Goal: Communication & Community: Answer question/provide support

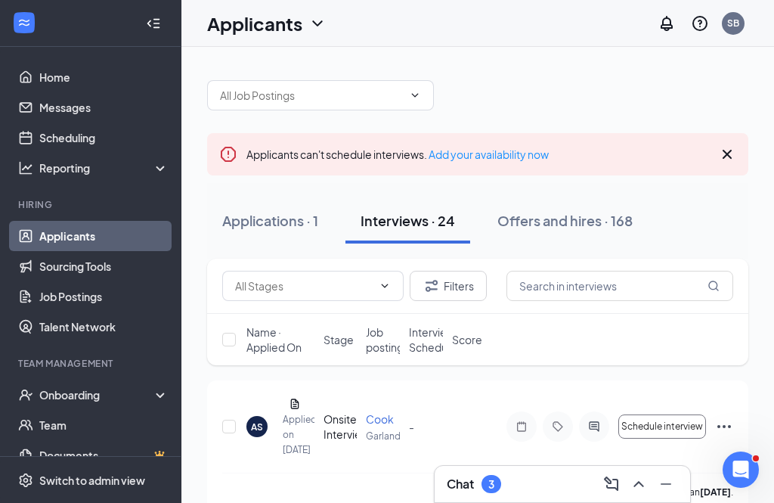
click at [729, 151] on icon "Cross" at bounding box center [727, 154] width 18 height 18
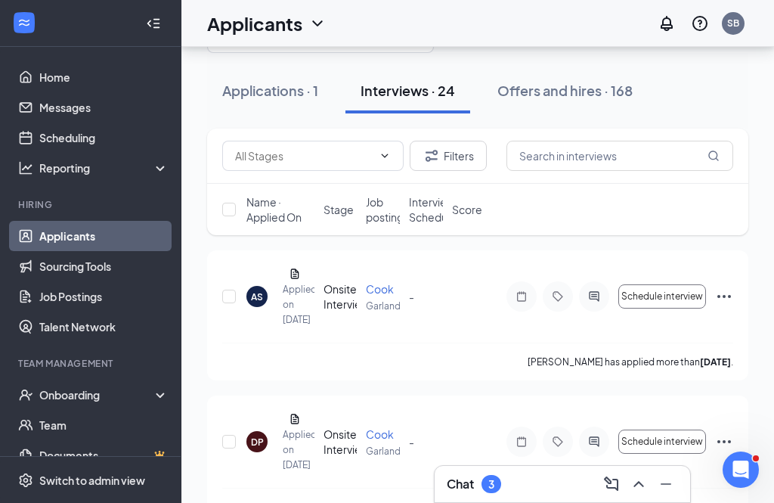
scroll to position [61, 0]
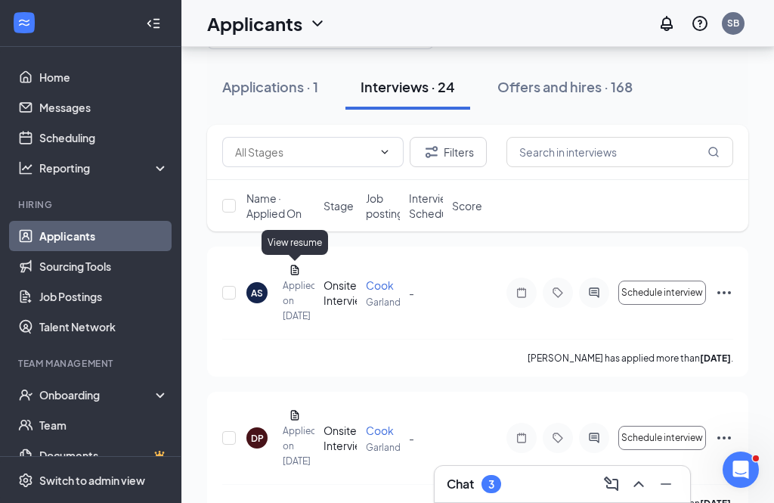
click at [293, 239] on div "View resume" at bounding box center [295, 242] width 67 height 25
click at [293, 264] on icon "Document" at bounding box center [295, 270] width 12 height 12
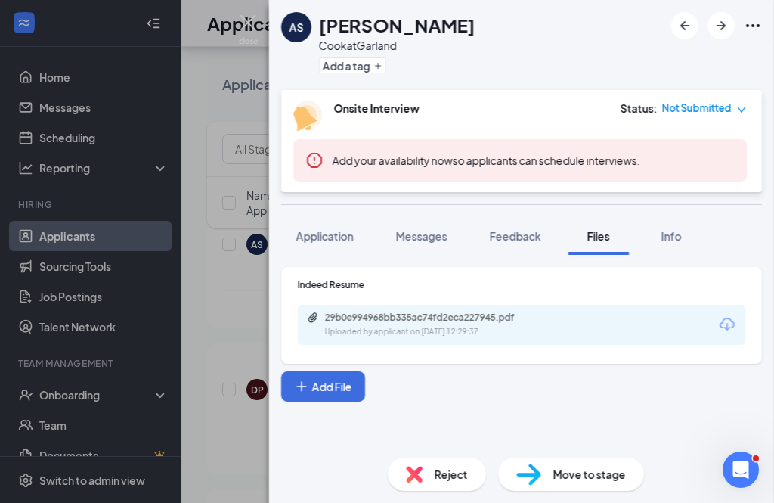
scroll to position [48, 0]
click at [330, 229] on span "Application" at bounding box center [324, 236] width 57 height 14
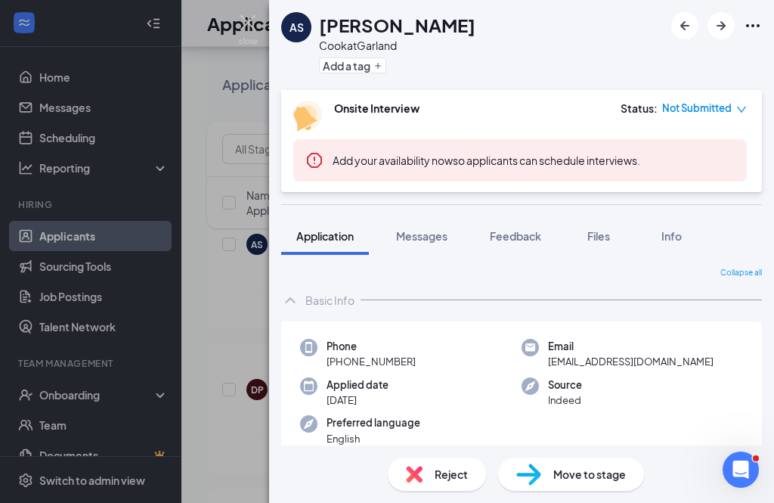
click at [684, 21] on icon "ArrowLeftNew" at bounding box center [685, 26] width 18 height 18
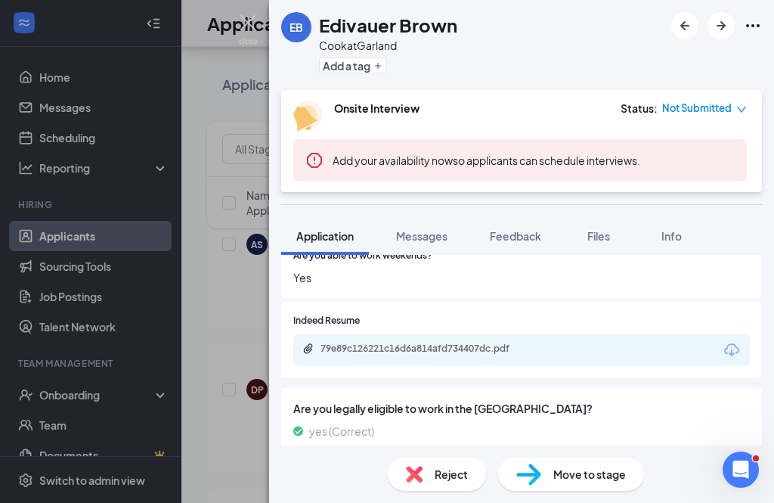
scroll to position [281, 0]
click at [608, 359] on div "79e89c126221c16d6a814afd734407dc.pdf" at bounding box center [521, 352] width 457 height 32
click at [312, 356] on icon "Paperclip" at bounding box center [309, 350] width 12 height 12
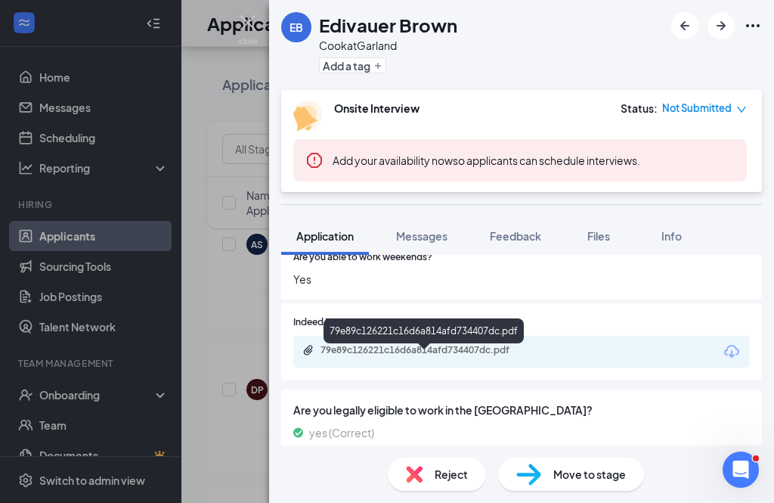
scroll to position [275, 0]
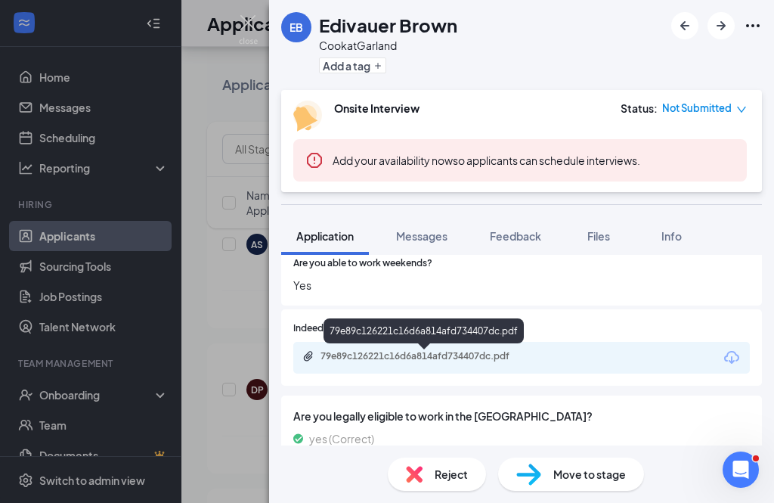
click at [421, 234] on span "Messages" at bounding box center [421, 236] width 51 height 14
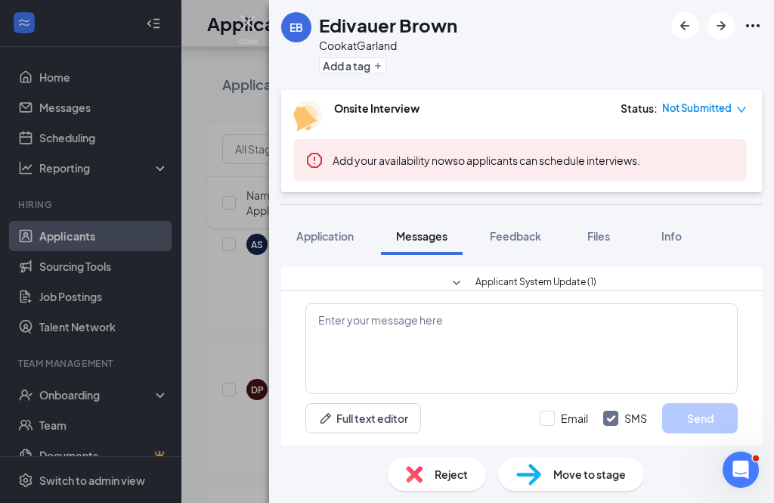
scroll to position [48, 0]
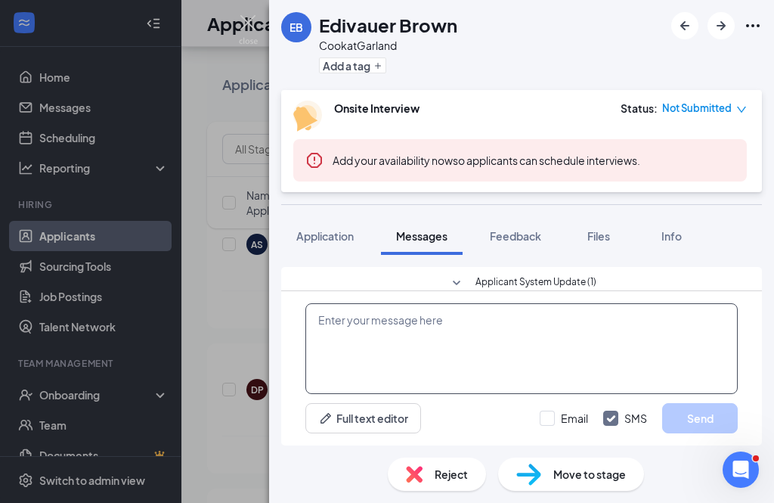
click at [346, 320] on textarea at bounding box center [522, 348] width 433 height 91
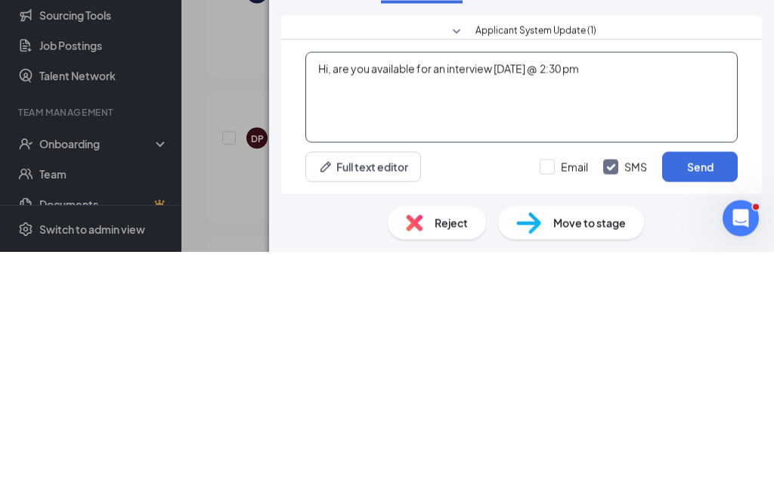
type textarea "Hi, are you available for an interview [DATE] @ 2:30 pm"
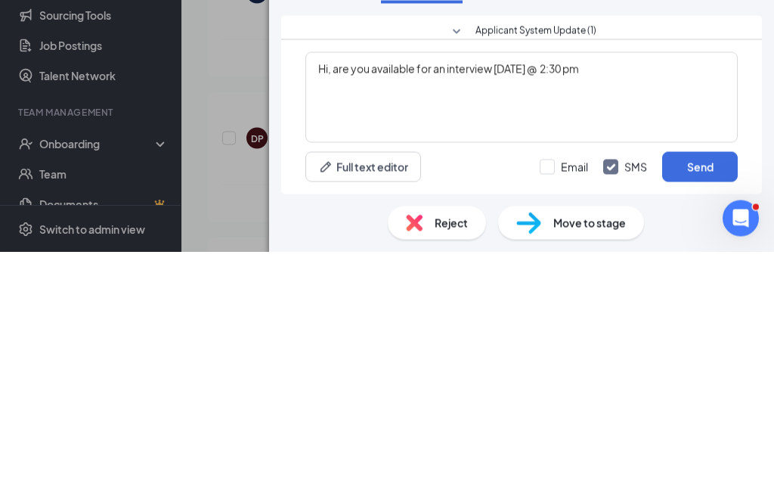
click at [713, 403] on button "Send" at bounding box center [701, 418] width 76 height 30
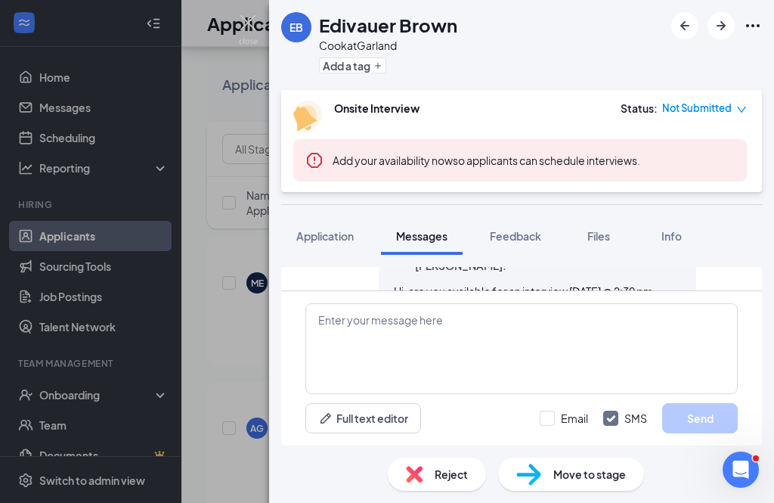
scroll to position [0, 0]
click at [686, 23] on icon "ArrowLeftNew" at bounding box center [685, 26] width 18 height 18
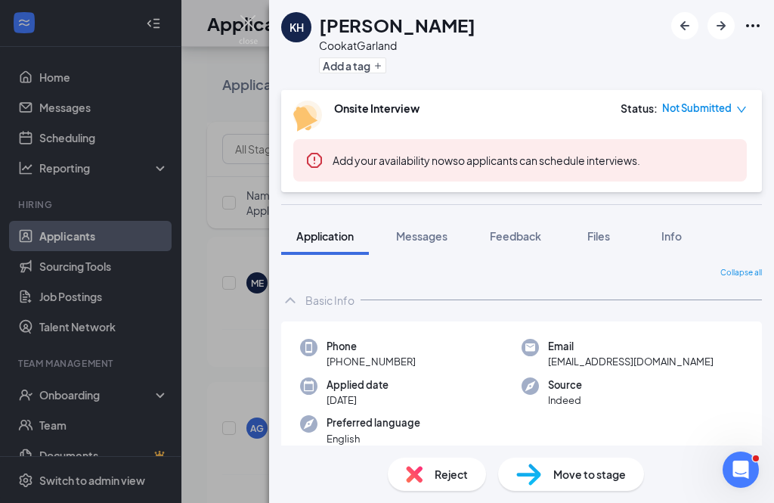
click at [690, 25] on icon "ArrowLeftNew" at bounding box center [685, 26] width 18 height 18
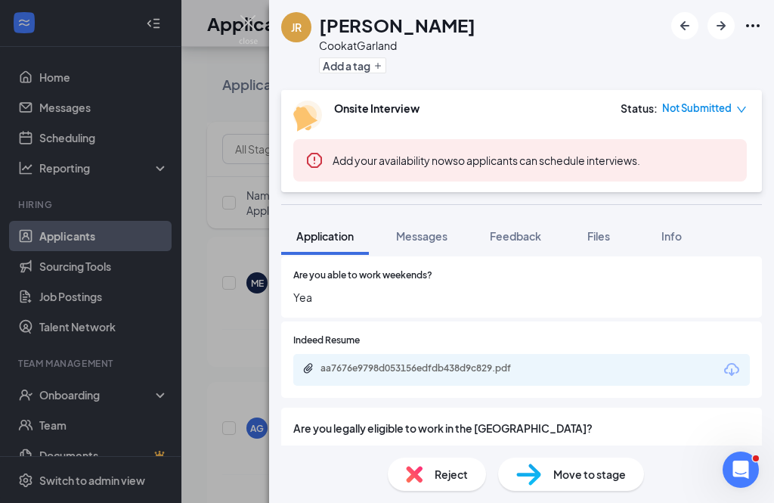
scroll to position [228, 0]
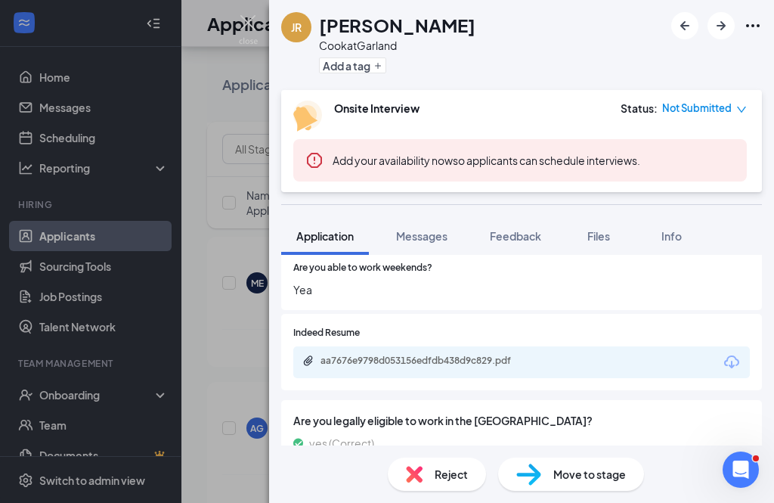
click at [613, 365] on div "aa7676e9798d053156edfdb438d9c829.pdf" at bounding box center [521, 362] width 457 height 32
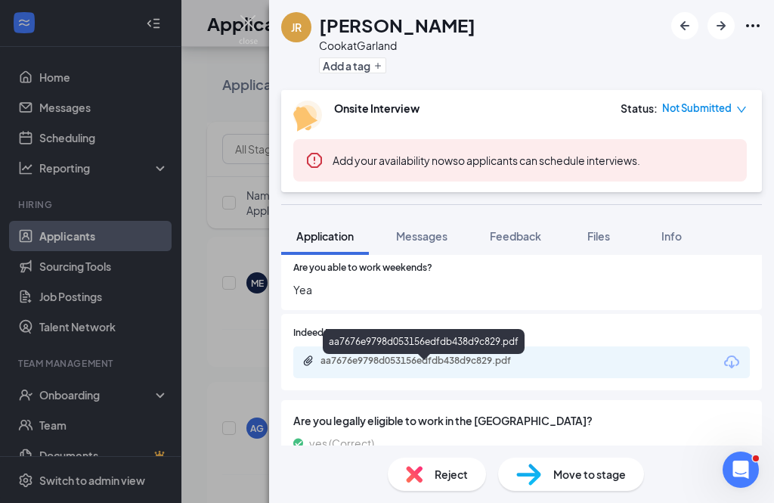
click at [309, 366] on icon "Paperclip" at bounding box center [308, 361] width 9 height 10
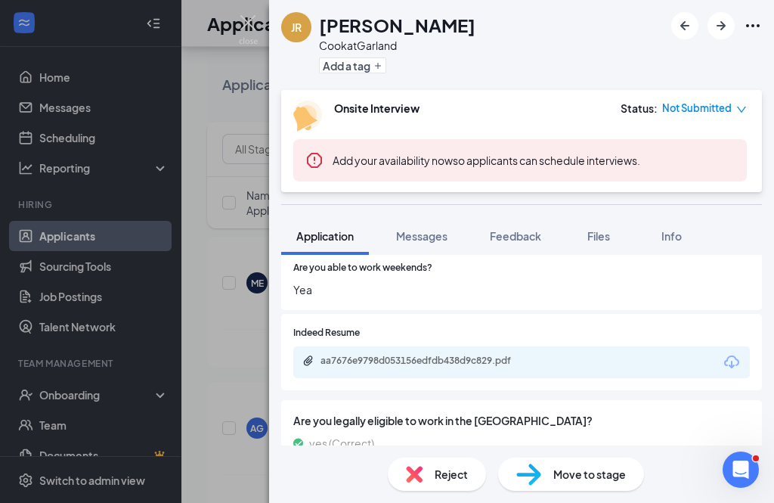
click at [428, 239] on span "Messages" at bounding box center [421, 236] width 51 height 14
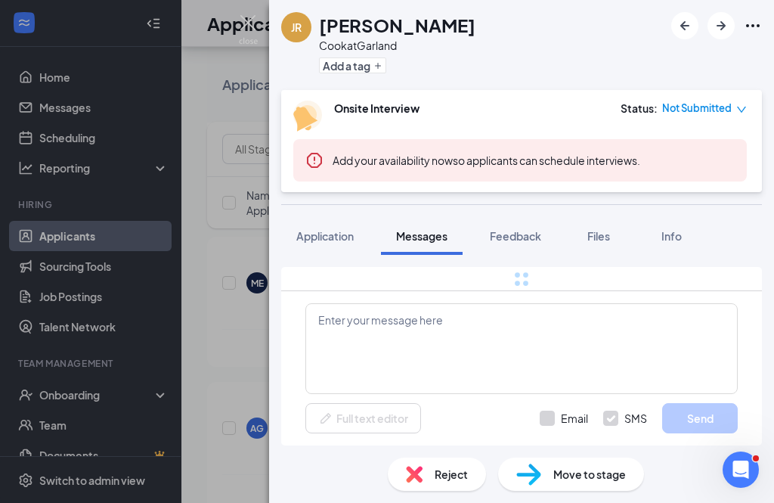
click at [424, 237] on span "Messages" at bounding box center [421, 236] width 51 height 14
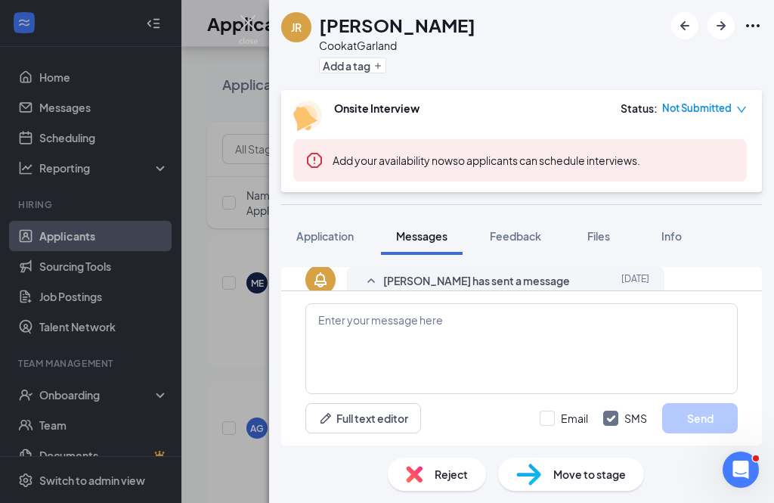
scroll to position [48, 0]
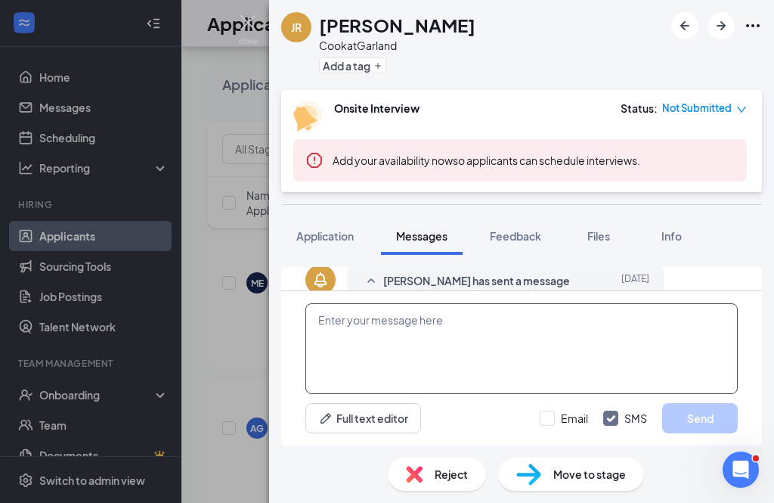
click at [350, 321] on textarea at bounding box center [522, 348] width 433 height 91
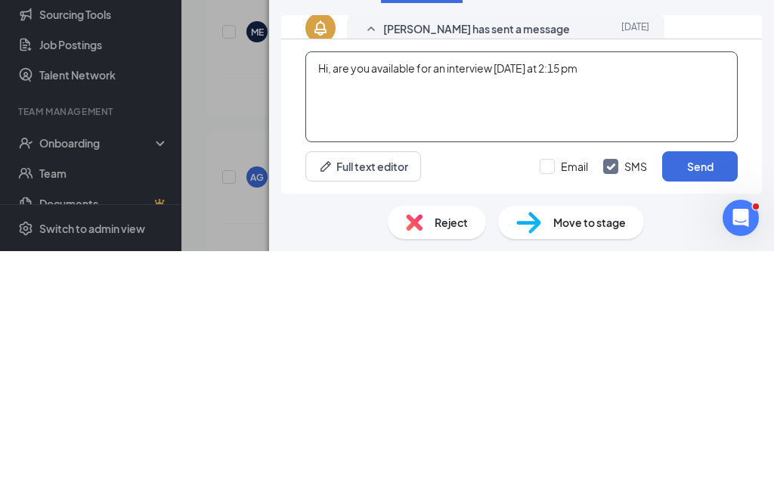
type textarea "Hi, are you available for an interview [DATE] at 2:15 pm"
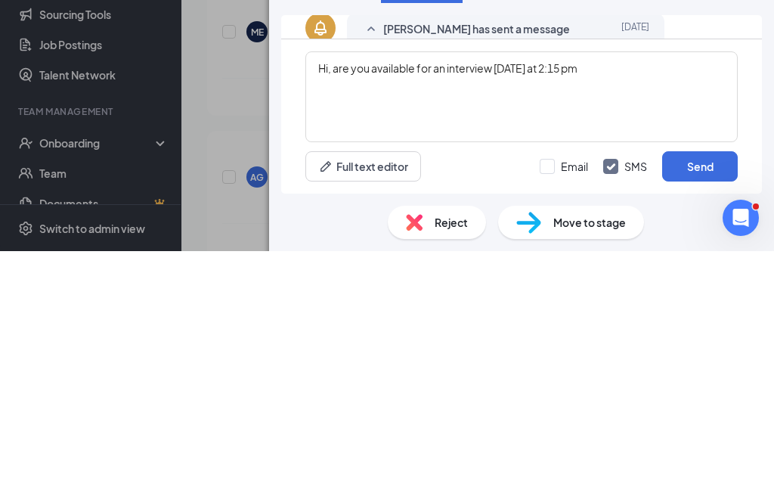
click at [704, 403] on button "Send" at bounding box center [701, 418] width 76 height 30
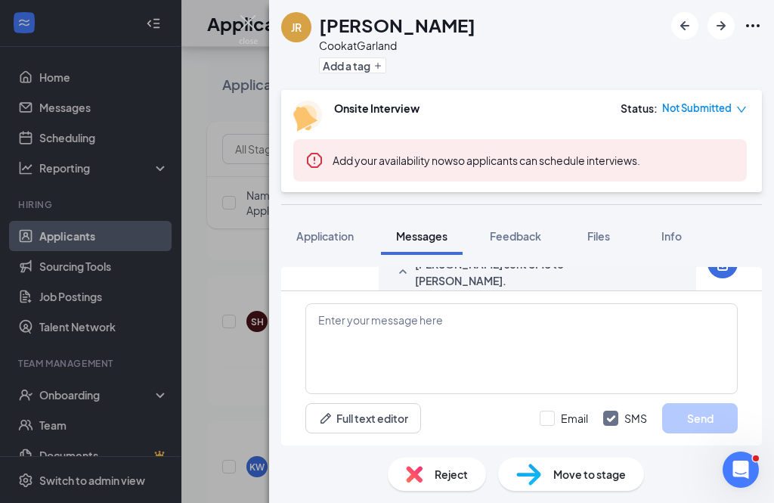
scroll to position [0, 0]
click at [689, 24] on icon "ArrowLeftNew" at bounding box center [685, 26] width 18 height 18
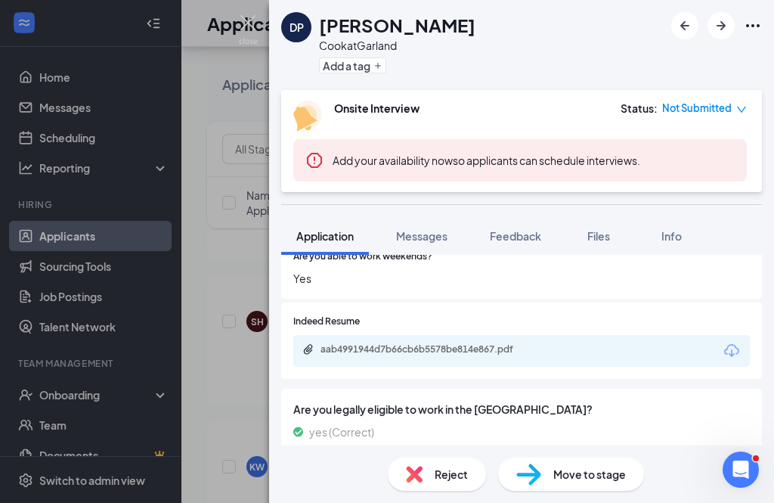
scroll to position [239, 0]
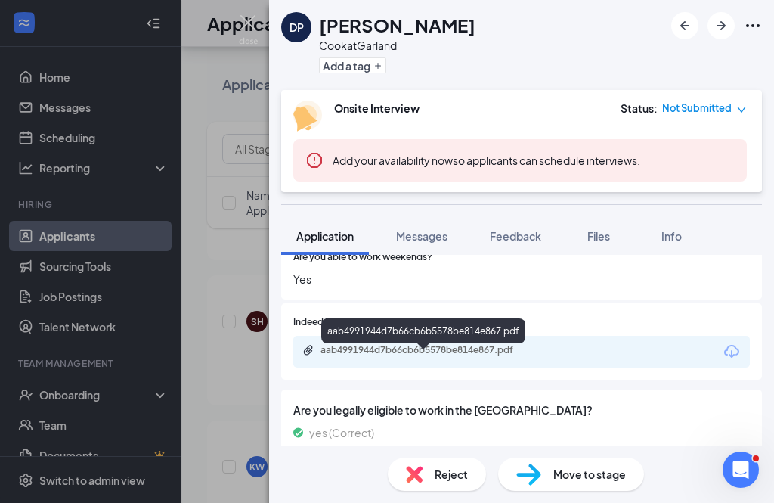
click at [306, 355] on icon "Paperclip" at bounding box center [309, 350] width 12 height 12
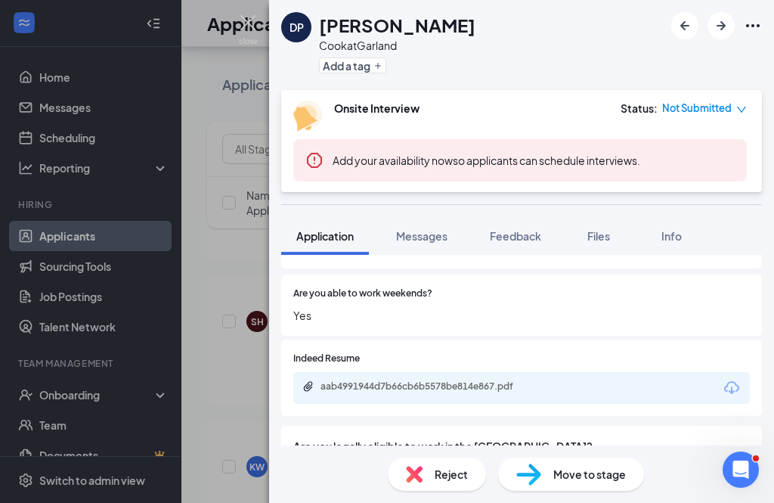
scroll to position [201, 0]
click at [416, 244] on button "Messages" at bounding box center [422, 236] width 82 height 38
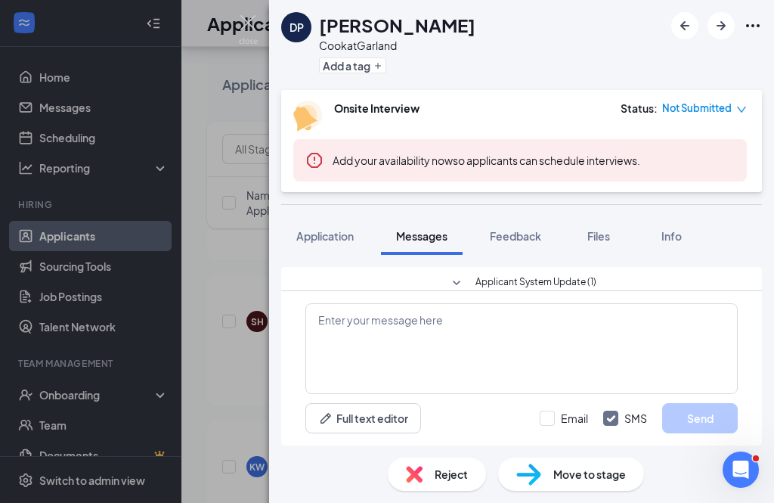
scroll to position [48, 0]
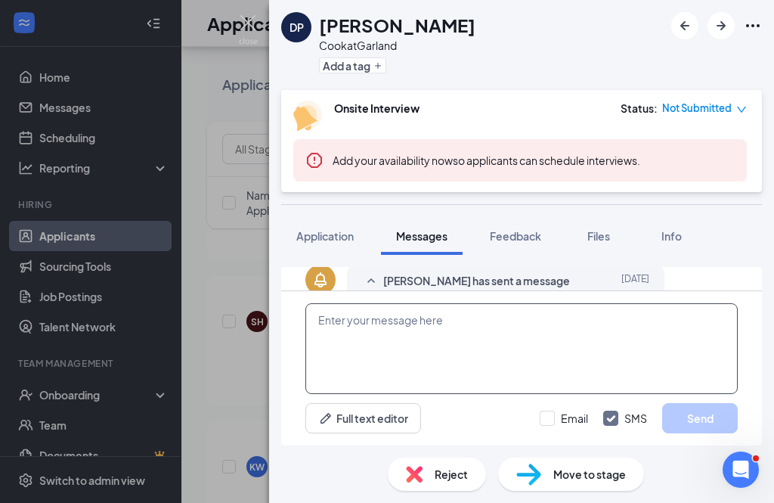
click at [367, 318] on textarea at bounding box center [522, 348] width 433 height 91
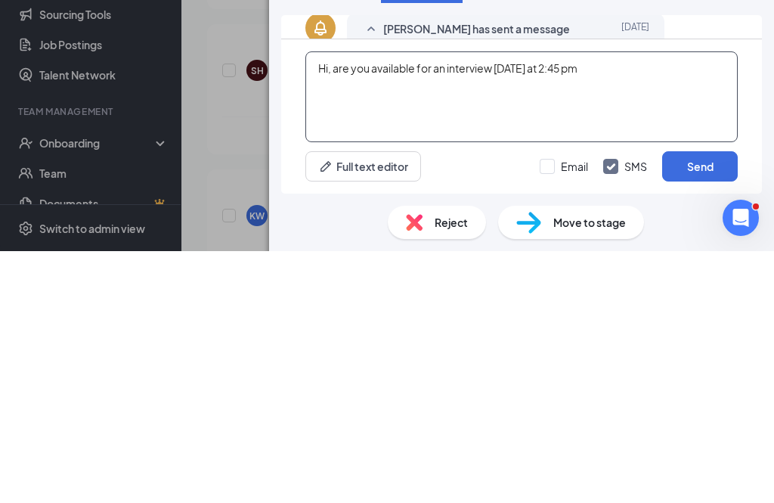
type textarea "Hi, are you available for an interview [DATE] at 2:45 pm"
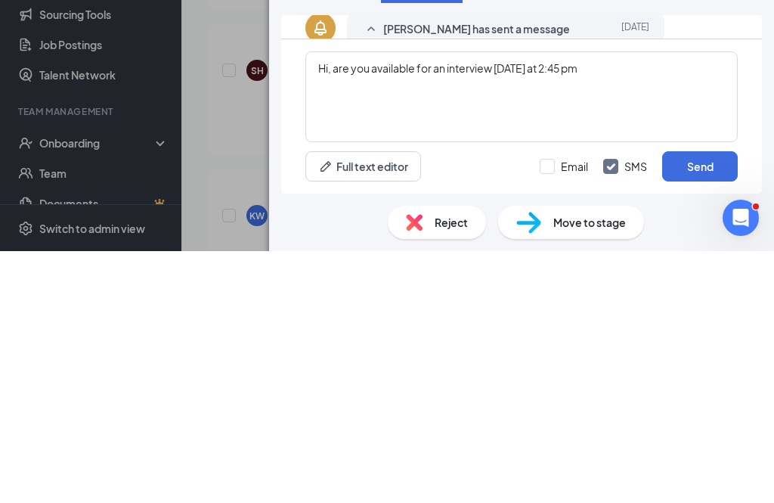
click at [707, 403] on button "Send" at bounding box center [701, 418] width 76 height 30
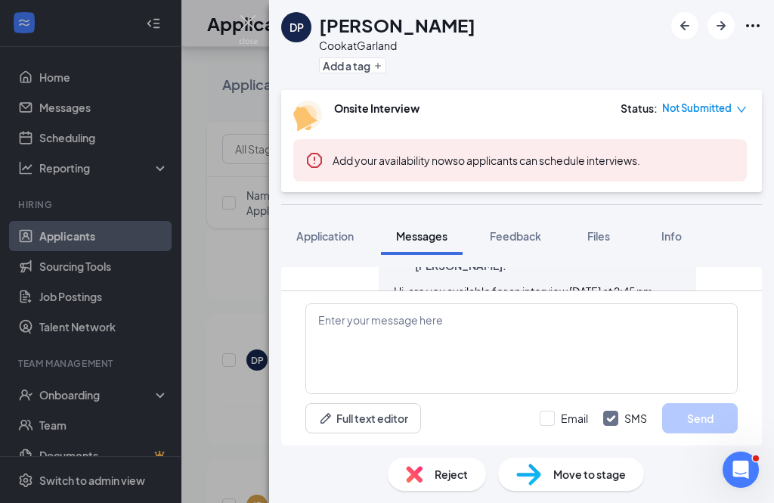
scroll to position [0, 0]
click at [725, 23] on icon "ArrowRight" at bounding box center [721, 26] width 18 height 18
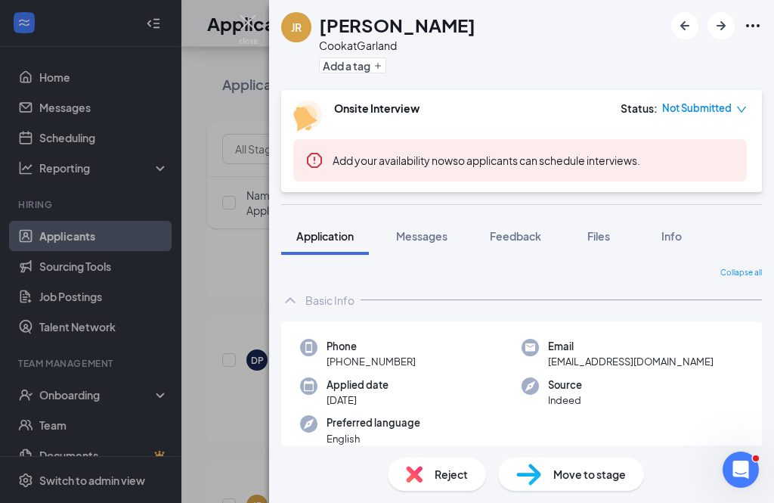
click at [724, 24] on icon "ArrowRight" at bounding box center [721, 25] width 9 height 9
click at [718, 28] on icon "ArrowRight" at bounding box center [721, 26] width 18 height 18
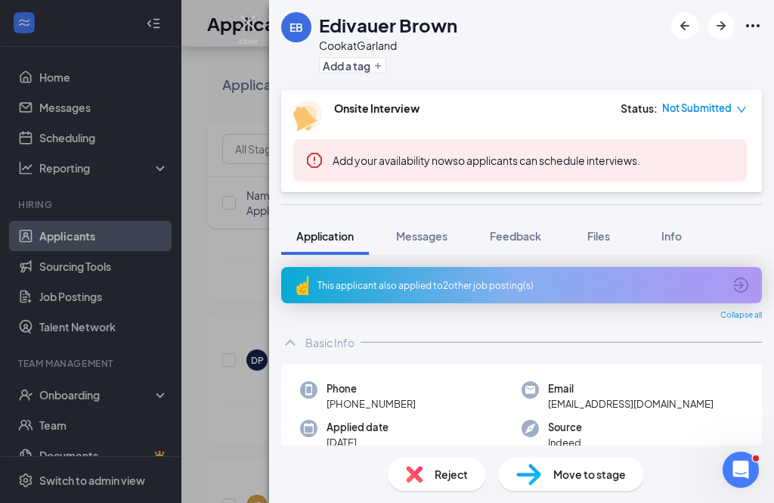
click at [720, 22] on icon "ArrowRight" at bounding box center [721, 26] width 18 height 18
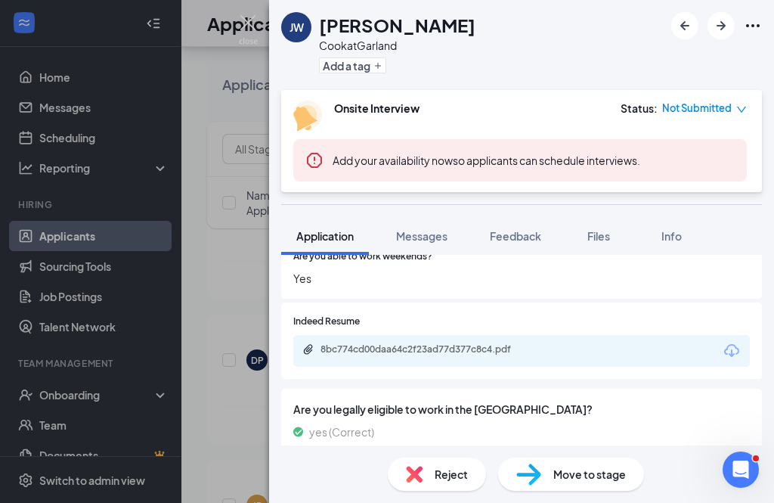
scroll to position [239, 0]
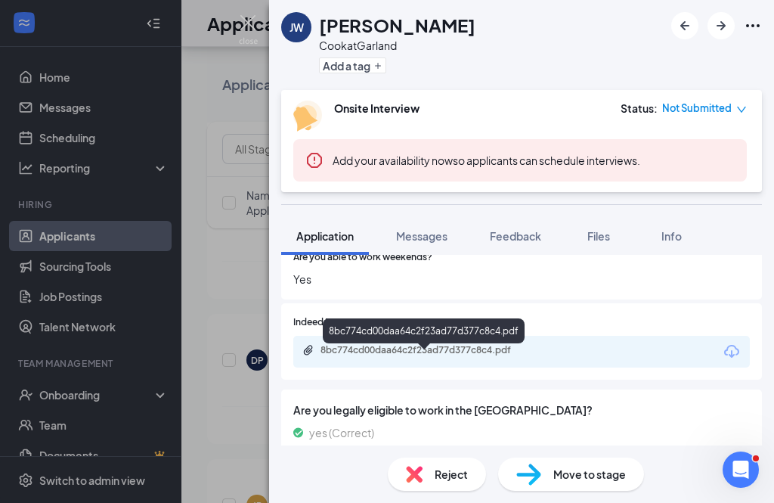
click at [304, 356] on icon "Paperclip" at bounding box center [309, 350] width 12 height 12
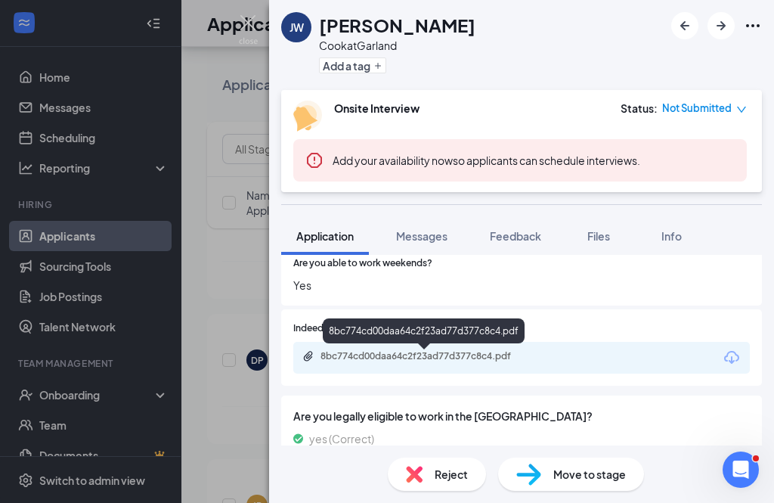
click at [409, 232] on span "Messages" at bounding box center [421, 236] width 51 height 14
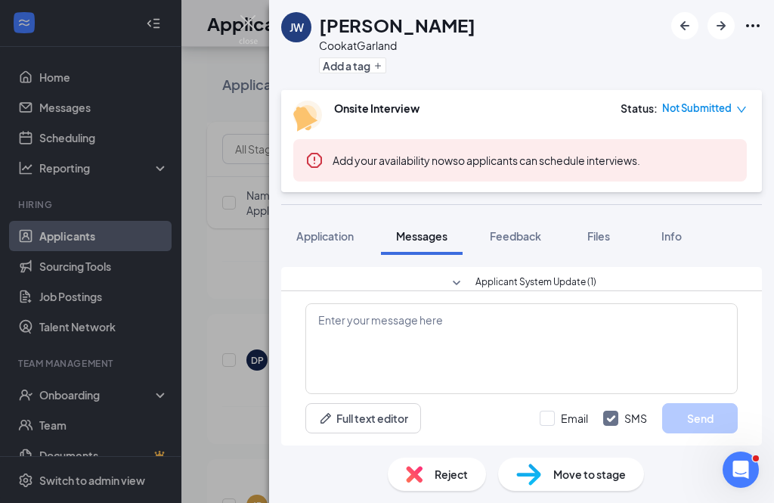
scroll to position [48, 0]
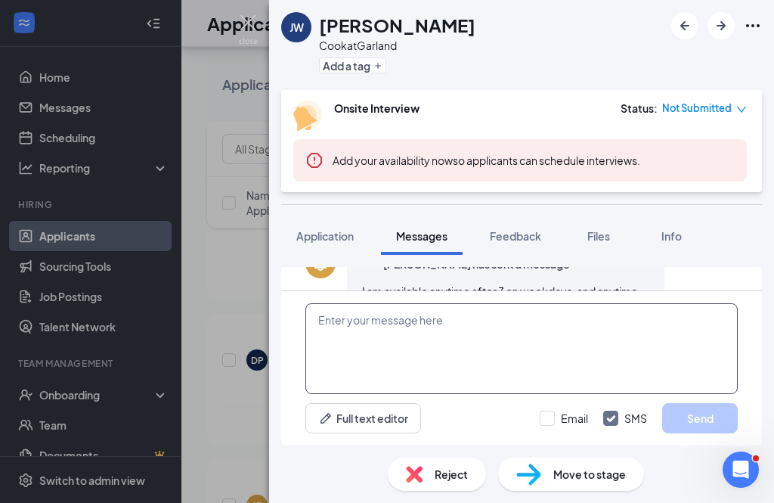
click at [334, 324] on textarea at bounding box center [522, 348] width 433 height 91
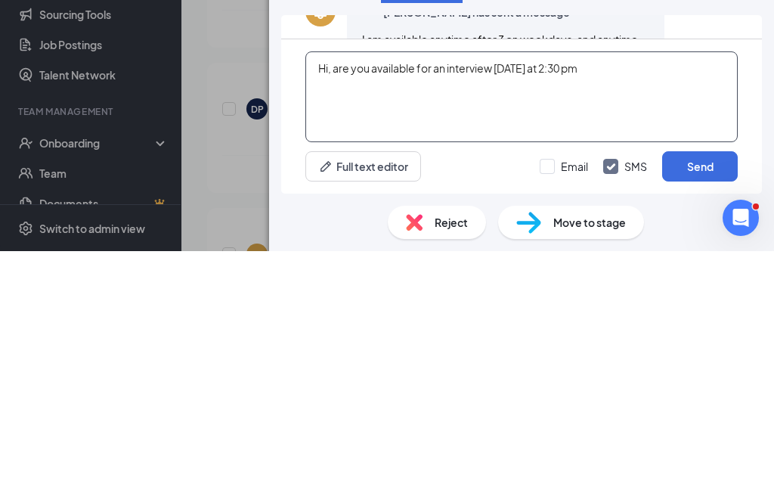
type textarea "Hi, are you available for an interview [DATE] at 2:30 pm"
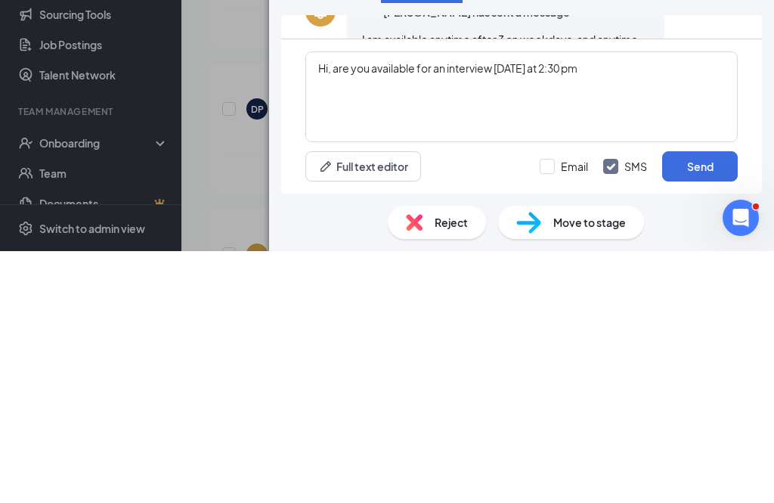
click at [715, 403] on button "Send" at bounding box center [701, 418] width 76 height 30
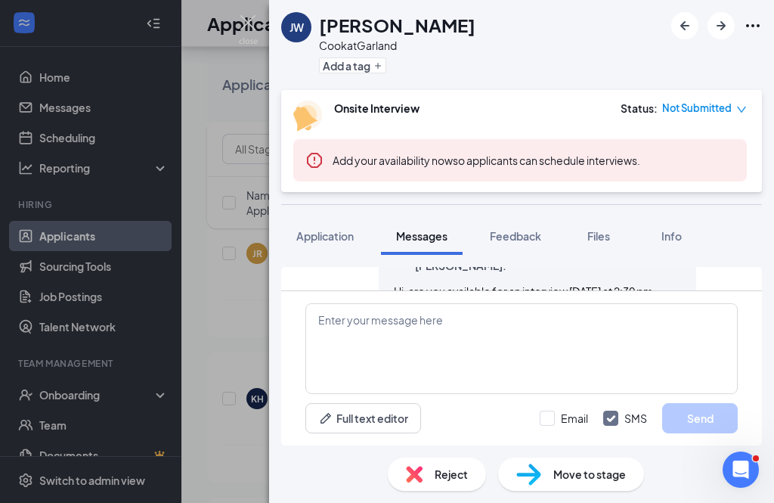
scroll to position [0, 0]
click at [725, 28] on icon "ArrowRight" at bounding box center [721, 26] width 18 height 18
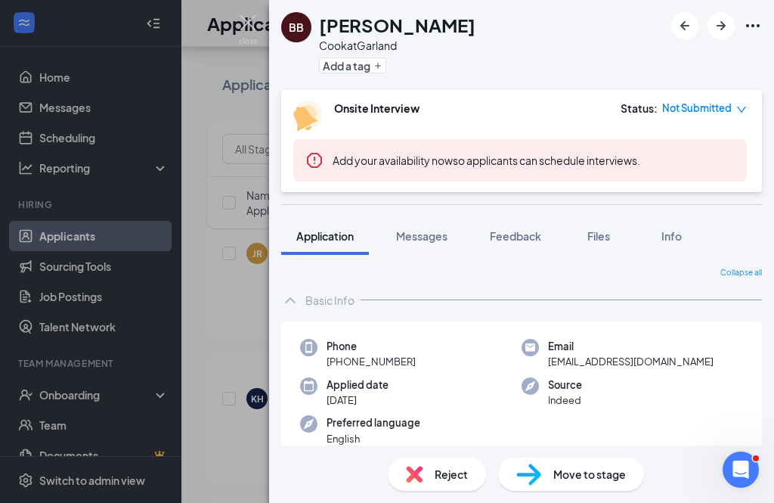
click at [718, 22] on icon "ArrowRight" at bounding box center [721, 26] width 18 height 18
click at [681, 23] on icon "ArrowLeftNew" at bounding box center [685, 26] width 18 height 18
click at [219, 271] on div "BB [PERSON_NAME] at [PERSON_NAME] Add a tag Onsite Interview Status : Not Submi…" at bounding box center [387, 251] width 774 height 503
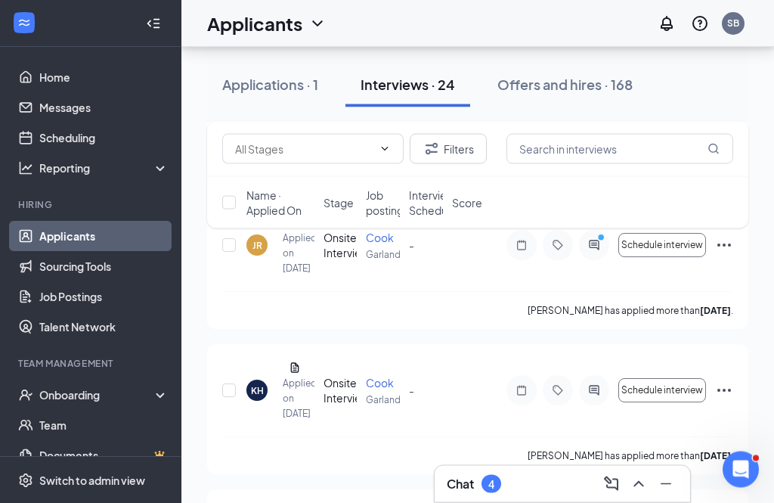
scroll to position [1125, 0]
click at [474, 492] on h3 "Chat" at bounding box center [460, 484] width 27 height 17
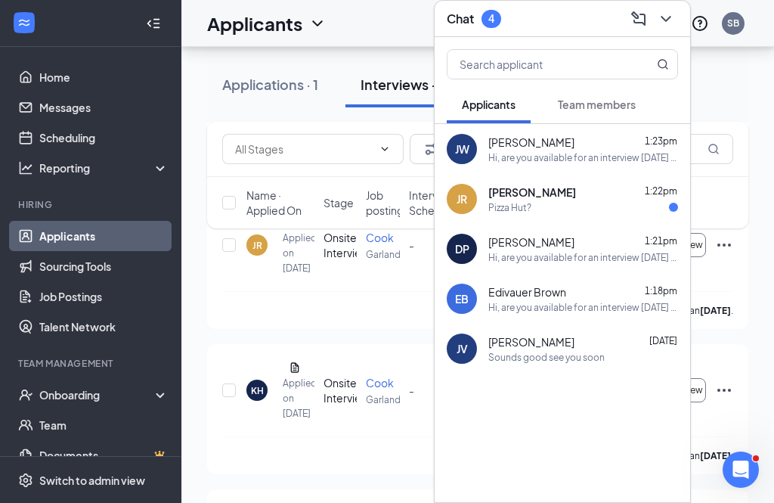
click at [600, 200] on div "[PERSON_NAME] 1:22pm" at bounding box center [584, 192] width 190 height 15
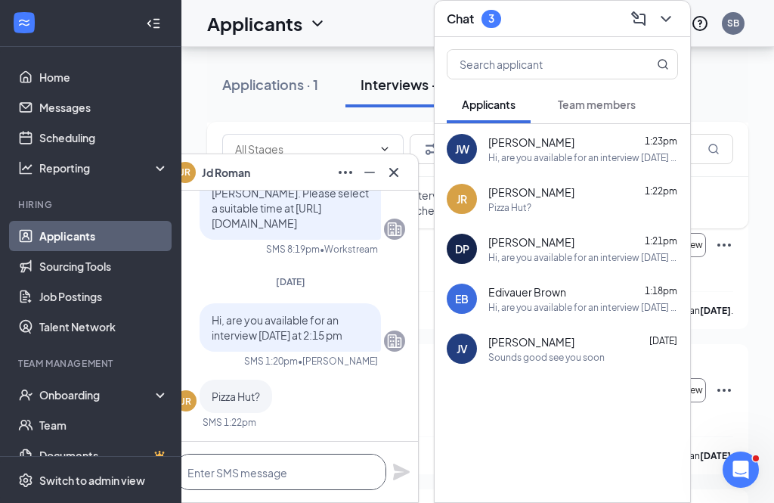
click at [246, 490] on textarea at bounding box center [281, 472] width 212 height 36
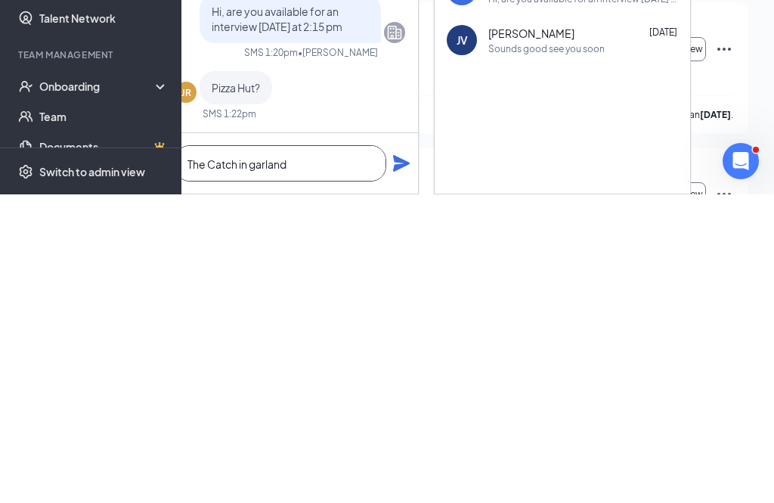
type textarea "The Catch in garland"
click at [399, 464] on icon "Plane" at bounding box center [401, 472] width 17 height 17
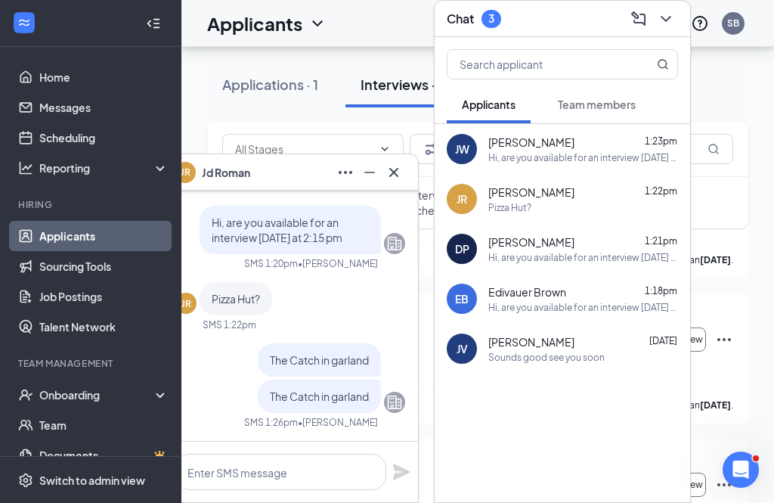
click at [480, 28] on div "Chat 3" at bounding box center [474, 19] width 54 height 18
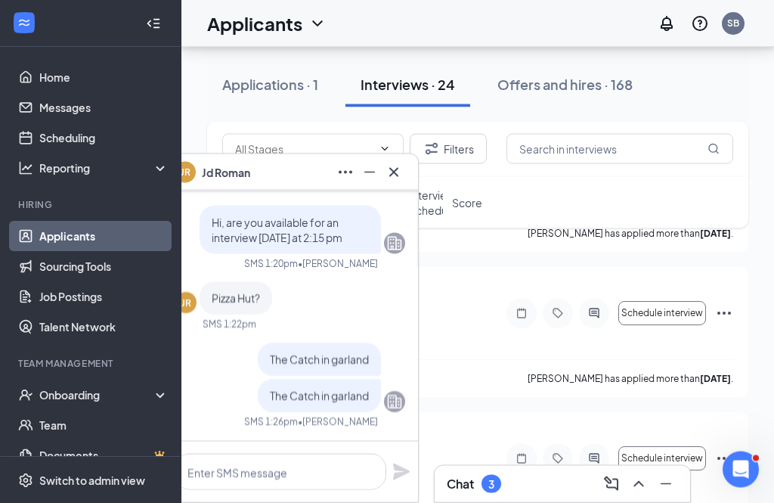
scroll to position [1493, 0]
click at [478, 493] on div "Chat 3" at bounding box center [474, 484] width 54 height 18
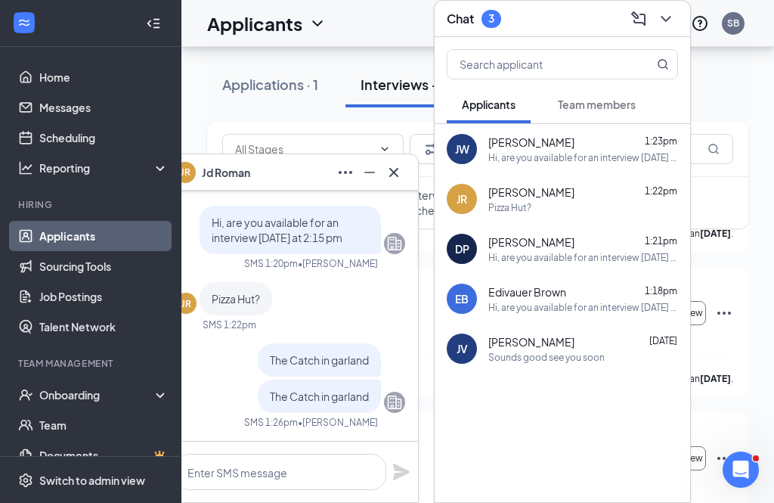
click at [668, 28] on icon "ChevronDown" at bounding box center [666, 19] width 18 height 18
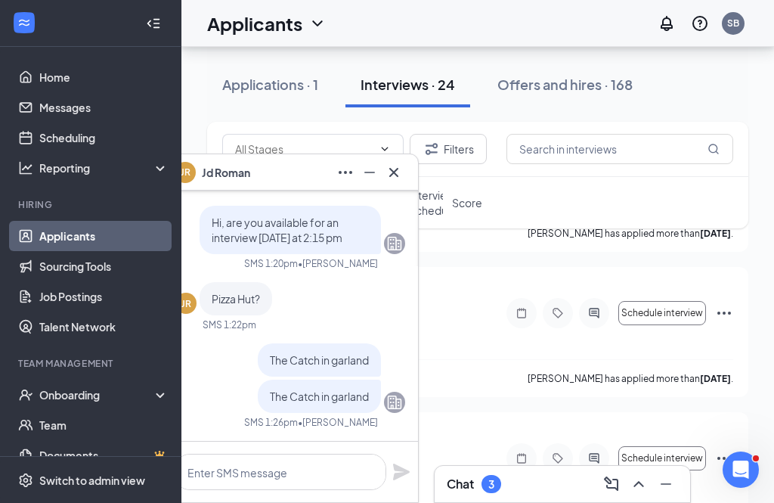
click at [671, 475] on icon "Minimize" at bounding box center [666, 484] width 18 height 18
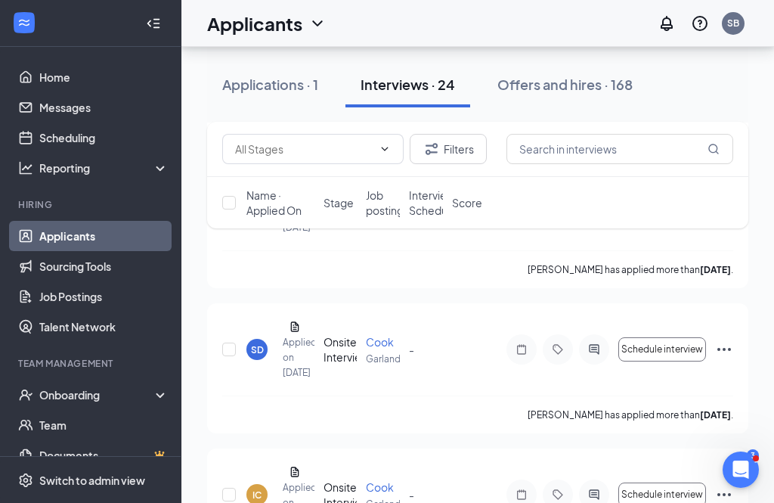
scroll to position [1749, 0]
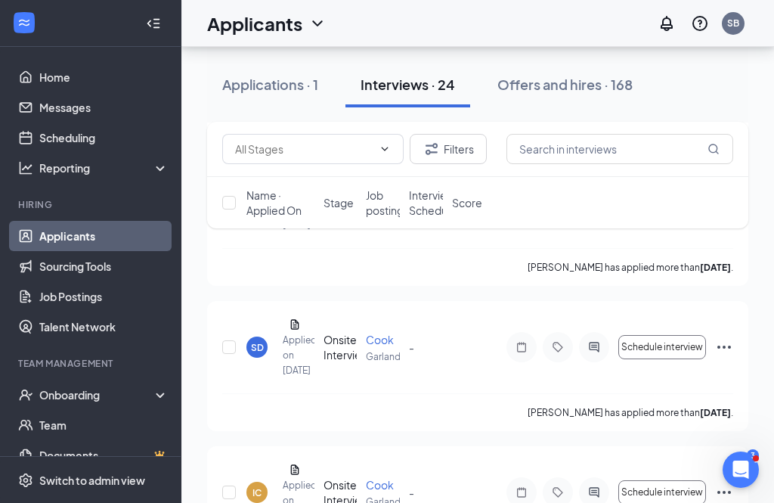
click at [748, 470] on icon "Open Intercom Messenger" at bounding box center [741, 470] width 25 height 25
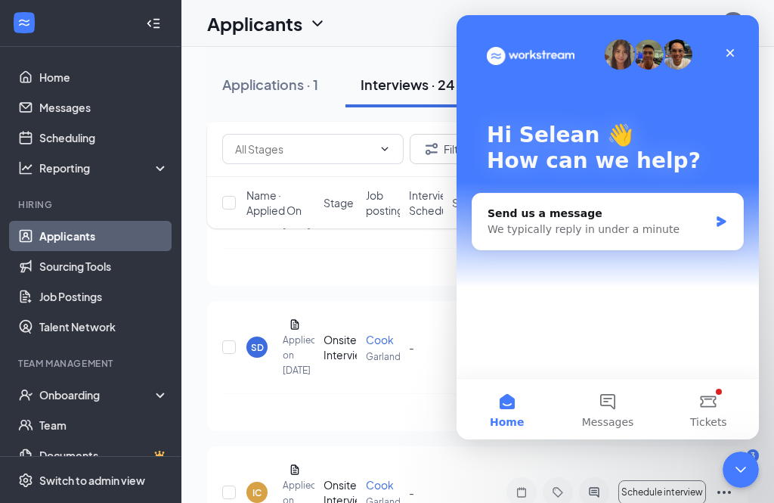
scroll to position [0, 0]
click at [733, 51] on icon "Close" at bounding box center [731, 53] width 8 height 8
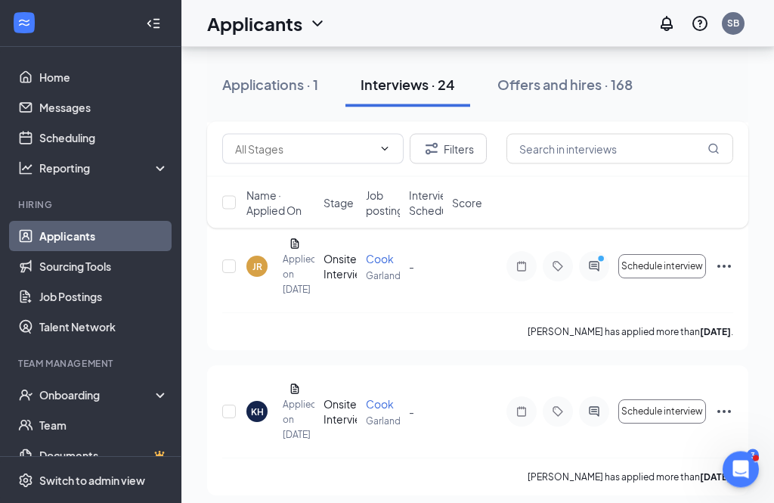
scroll to position [1105, 0]
click at [602, 265] on icon "PrimaryDot" at bounding box center [603, 259] width 18 height 12
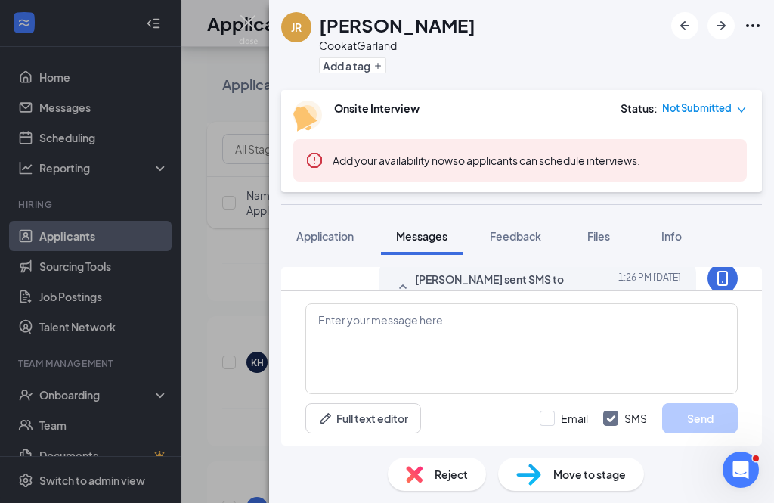
scroll to position [63, 0]
click at [237, 267] on div "JR [PERSON_NAME] [PERSON_NAME] at [PERSON_NAME] Add a tag Onsite Interview Stat…" at bounding box center [387, 251] width 774 height 503
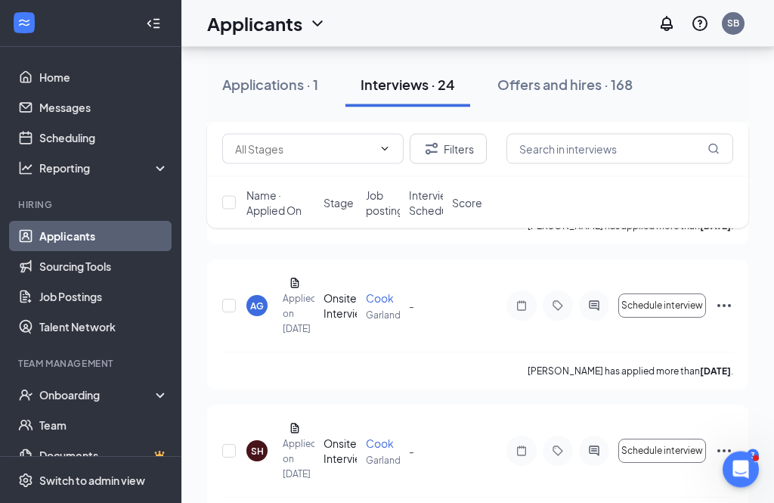
scroll to position [486, 0]
click at [345, 340] on div "AG [PERSON_NAME] Applied on [DATE] Onsite Interview [PERSON_NAME] - Schedule in…" at bounding box center [477, 311] width 511 height 77
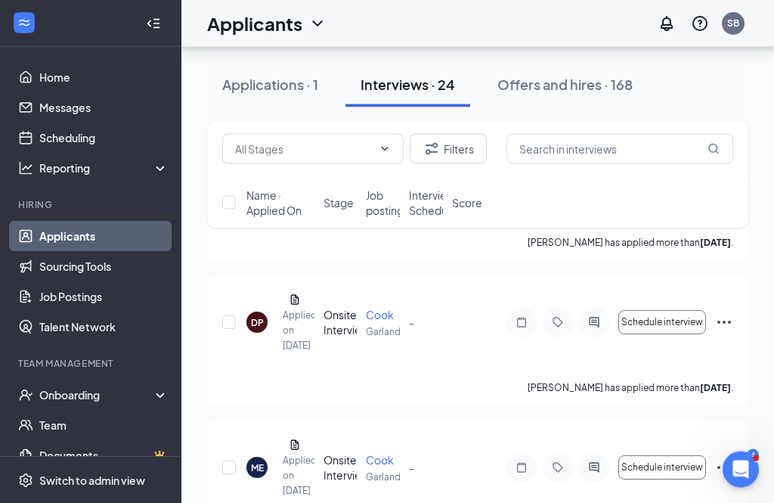
scroll to position [177, 0]
